Goal: Task Accomplishment & Management: Use online tool/utility

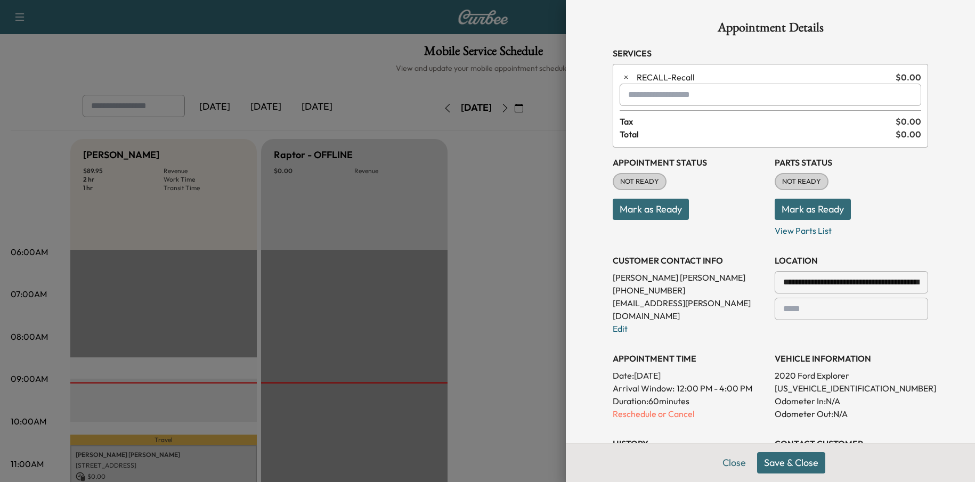
scroll to position [160, 0]
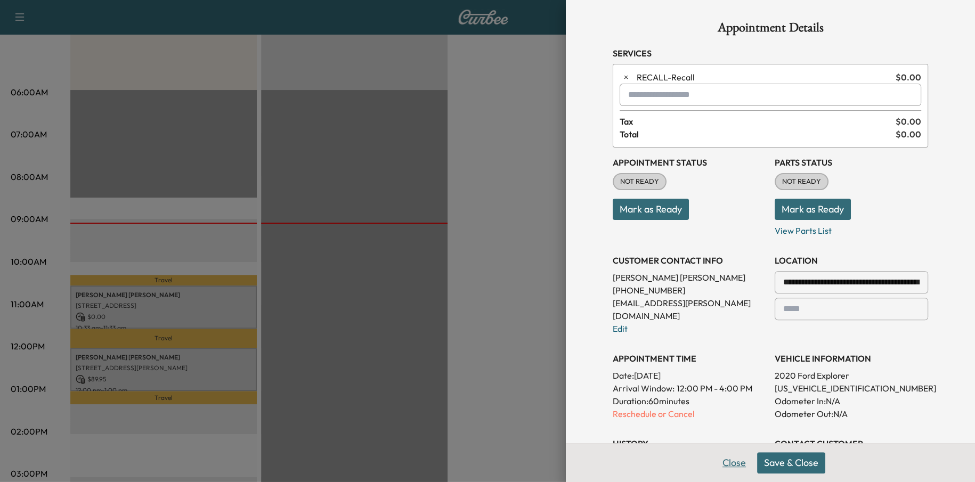
click at [737, 468] on button "Close" at bounding box center [734, 462] width 37 height 21
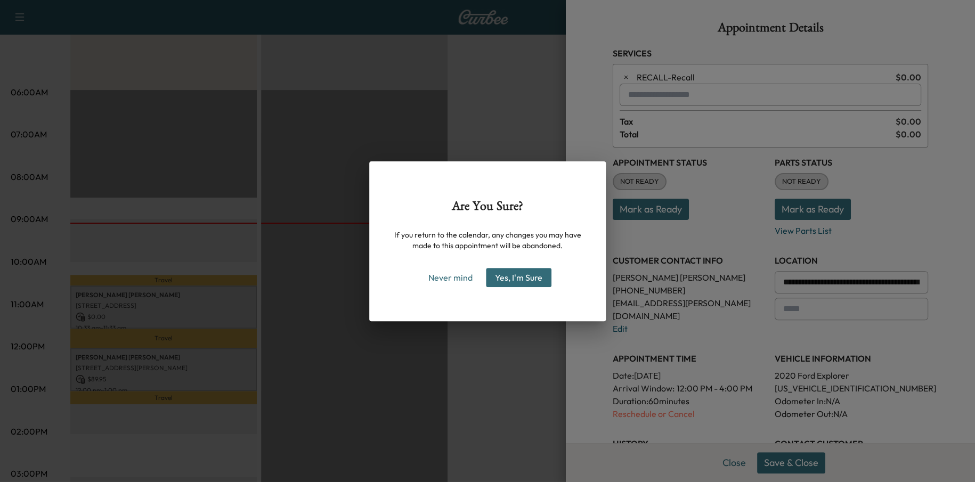
click at [641, 401] on div "Are You Sure? If you return to the calendar, any changes you may have made to t…" at bounding box center [487, 241] width 975 height 482
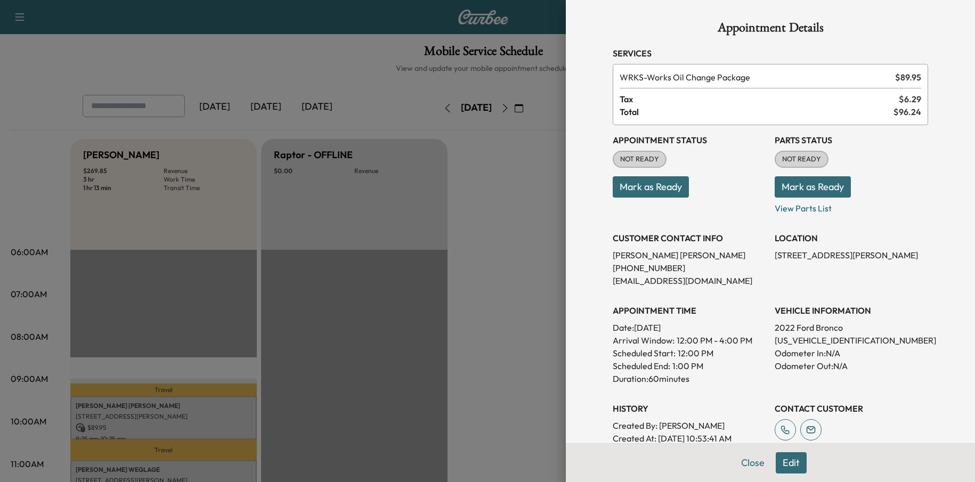
scroll to position [213, 0]
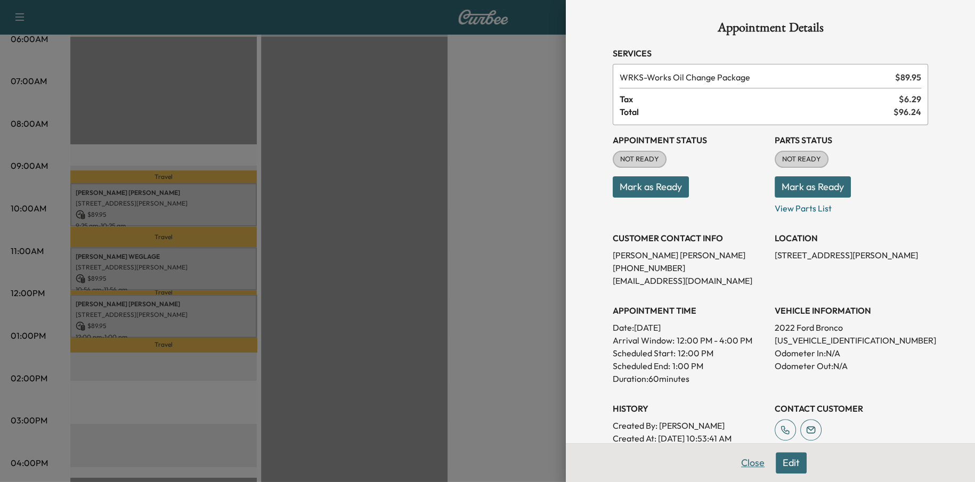
click at [738, 465] on button "Close" at bounding box center [752, 462] width 37 height 21
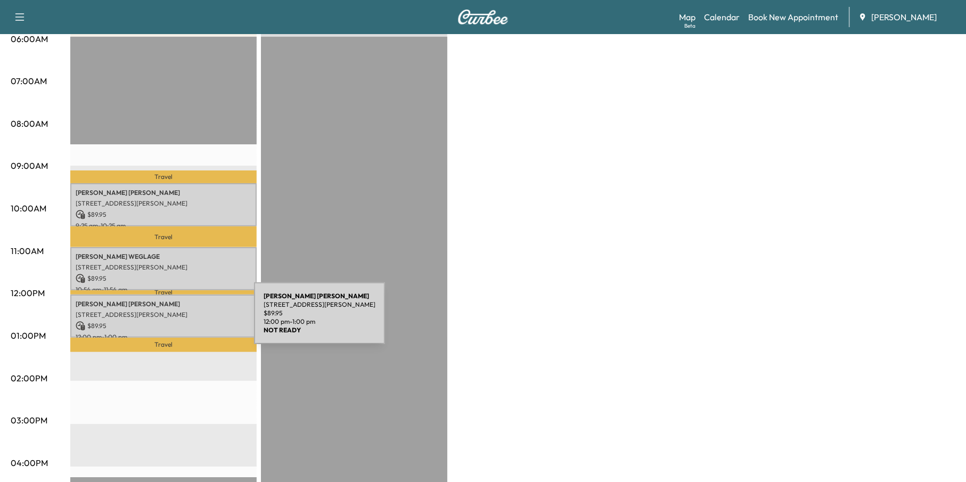
click at [174, 321] on p "$ 89.95" at bounding box center [164, 326] width 176 height 10
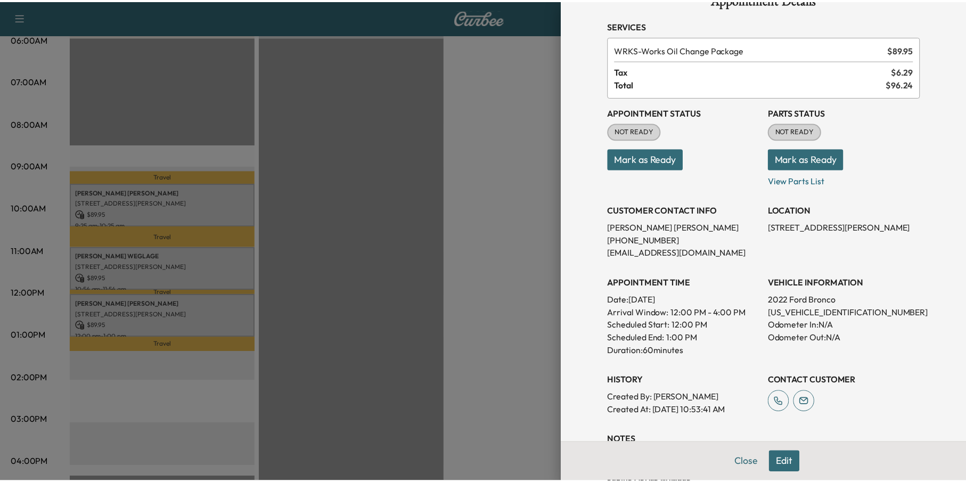
scroll to position [53, 0]
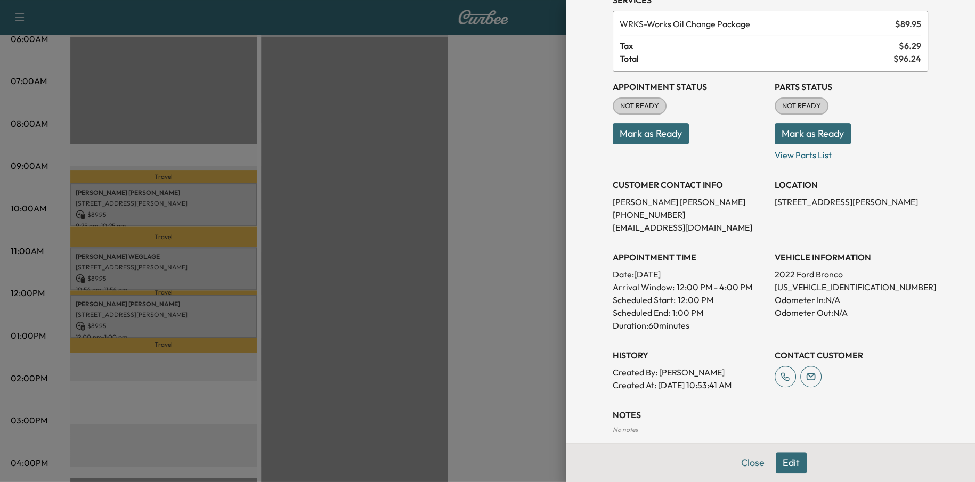
click at [618, 373] on p "Created By : [PERSON_NAME]" at bounding box center [689, 372] width 153 height 13
click at [745, 461] on button "Close" at bounding box center [752, 462] width 37 height 21
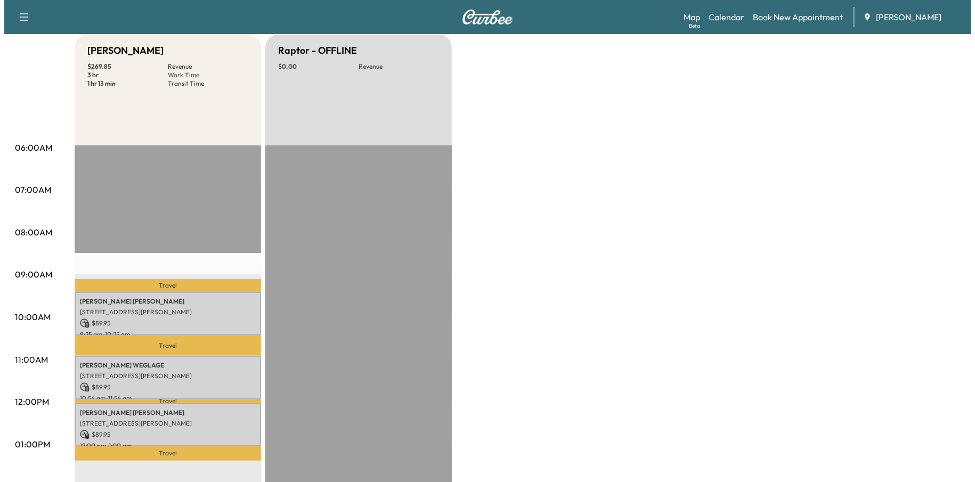
scroll to position [266, 0]
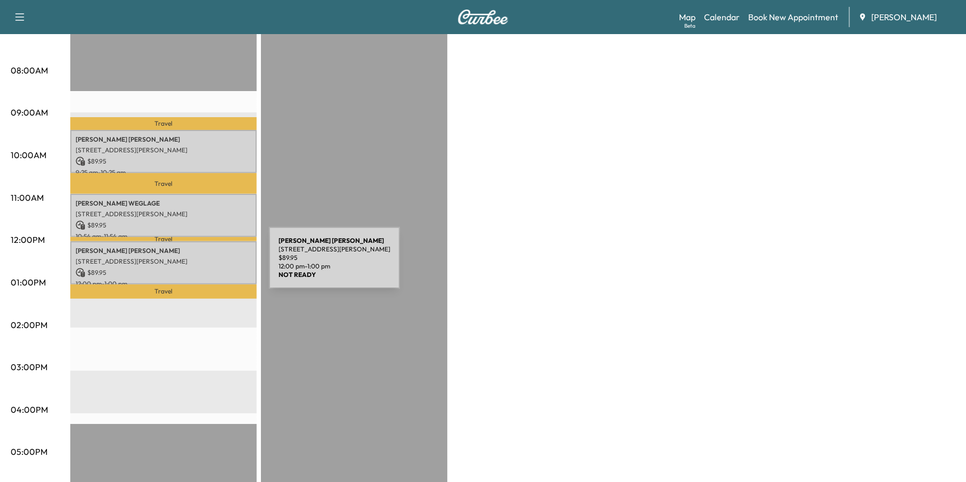
click at [189, 268] on p "$ 89.95" at bounding box center [164, 273] width 176 height 10
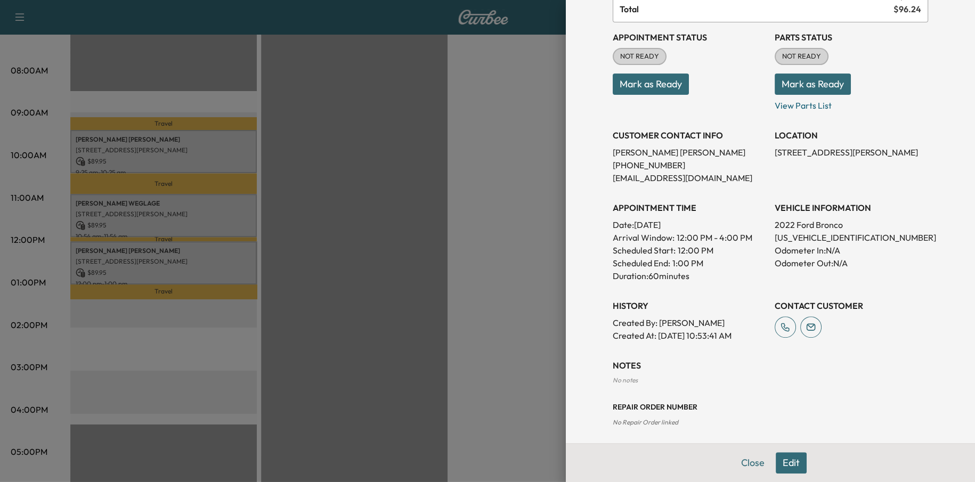
scroll to position [108, 0]
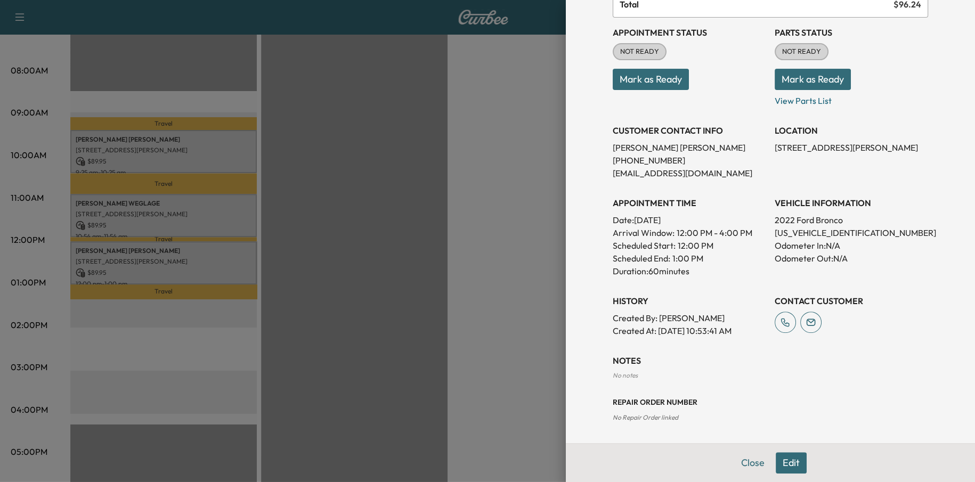
click at [779, 461] on button "Edit" at bounding box center [791, 462] width 31 height 21
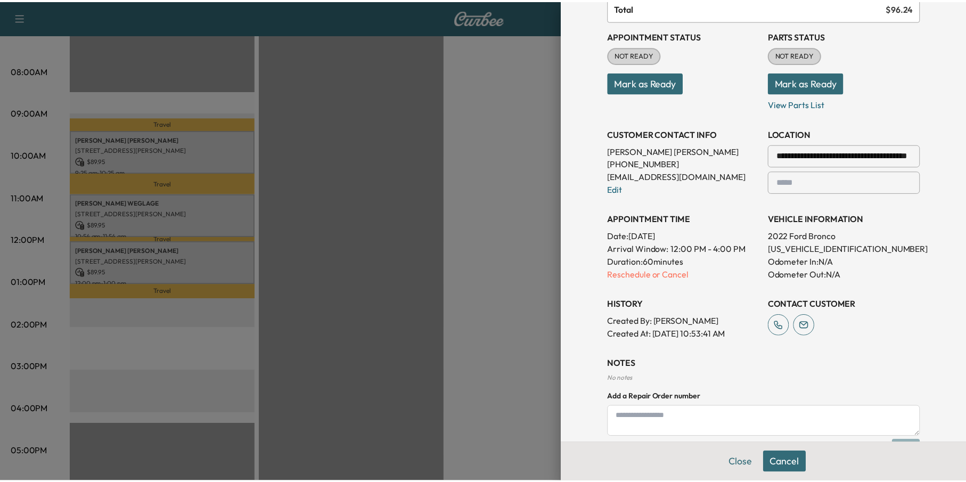
scroll to position [0, 0]
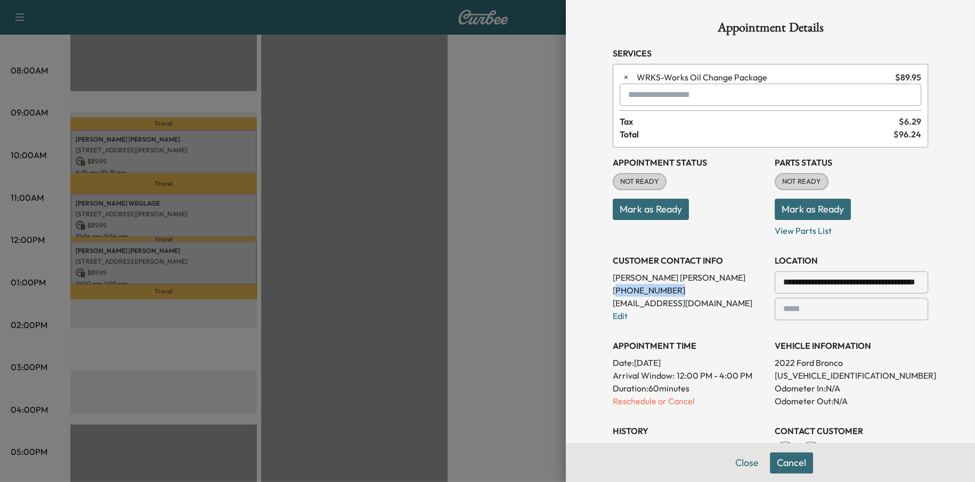
drag, startPoint x: 671, startPoint y: 290, endPoint x: 606, endPoint y: 290, distance: 65.5
click at [613, 290] on p "[PHONE_NUMBER]" at bounding box center [689, 290] width 153 height 13
drag, startPoint x: 625, startPoint y: 290, endPoint x: 640, endPoint y: 296, distance: 15.5
click at [640, 296] on div "**********" at bounding box center [689, 284] width 153 height 77
copy p "404) 909-7890"
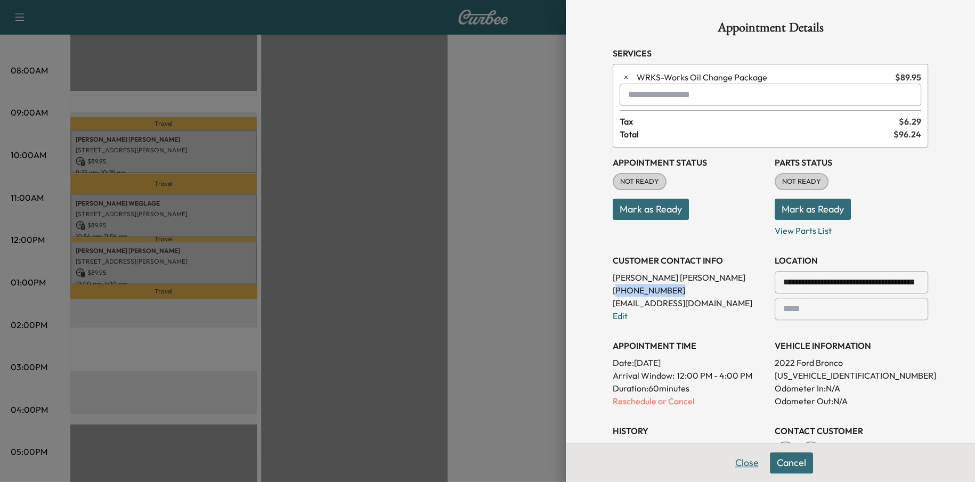
click at [736, 464] on button "Close" at bounding box center [746, 462] width 37 height 21
